Goal: Task Accomplishment & Management: Manage account settings

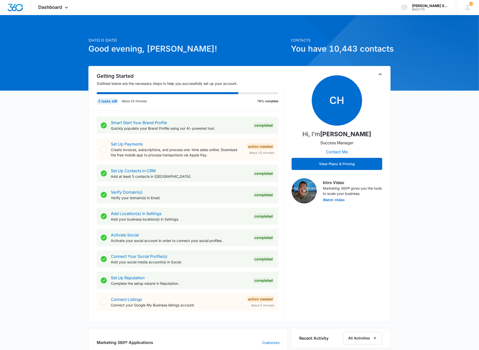
scroll to position [191, 0]
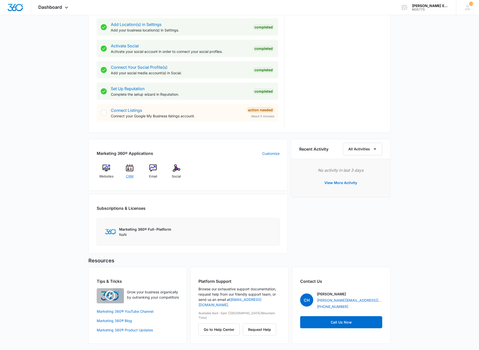
click at [126, 175] on span "CRM" at bounding box center [130, 176] width 8 height 5
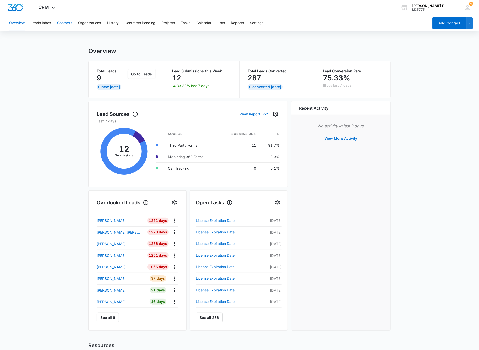
click at [69, 25] on button "Contacts" at bounding box center [64, 23] width 15 height 16
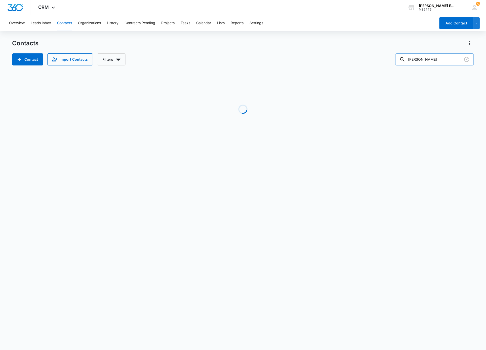
click at [418, 64] on input "ben eung" at bounding box center [435, 59] width 79 height 12
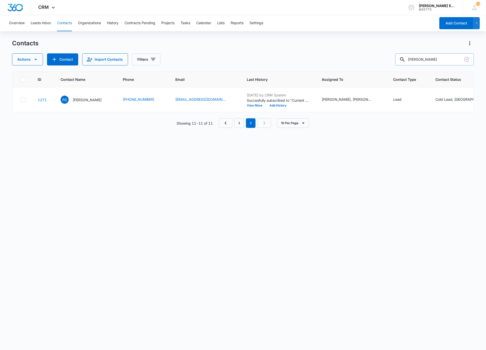
type input "Delilah Briown"
click at [128, 161] on div "ID Contact Name Phone Email Last History Assigned To Contact Type Contact Statu…" at bounding box center [243, 207] width 462 height 272
